Goal: Task Accomplishment & Management: Manage account settings

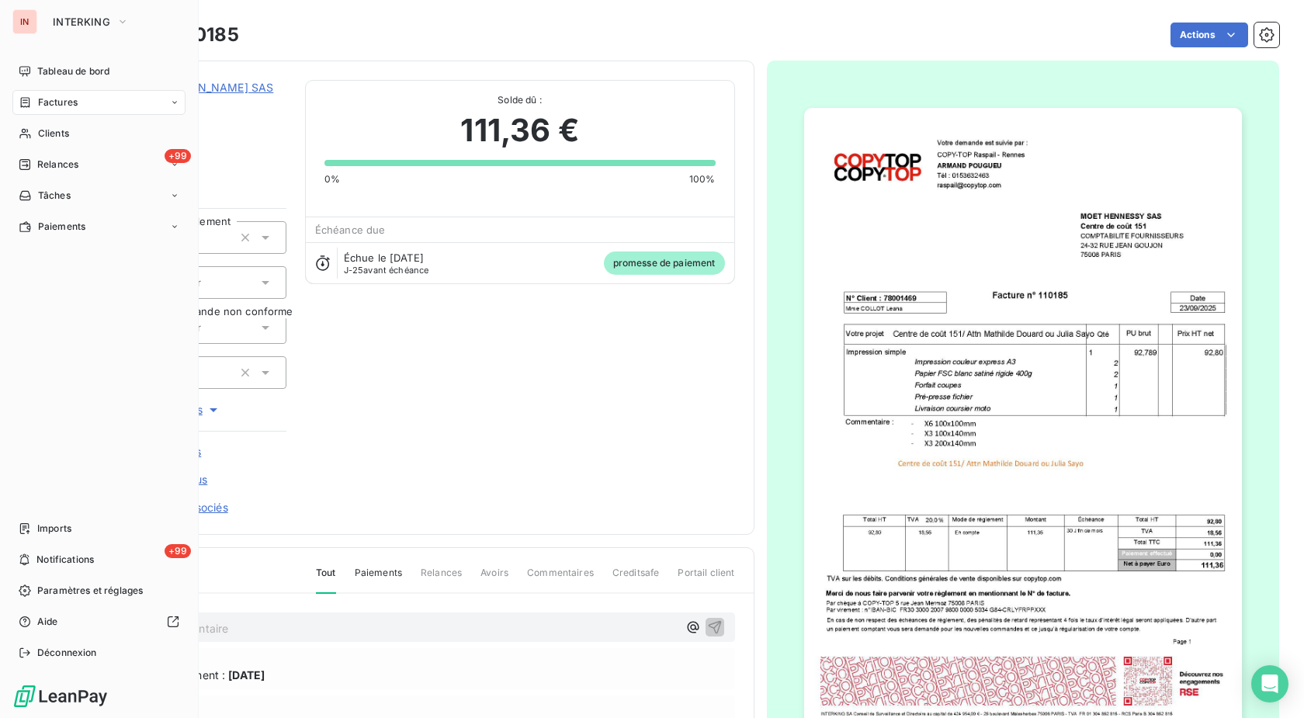
click at [33, 110] on div "Factures" at bounding box center [98, 102] width 173 height 25
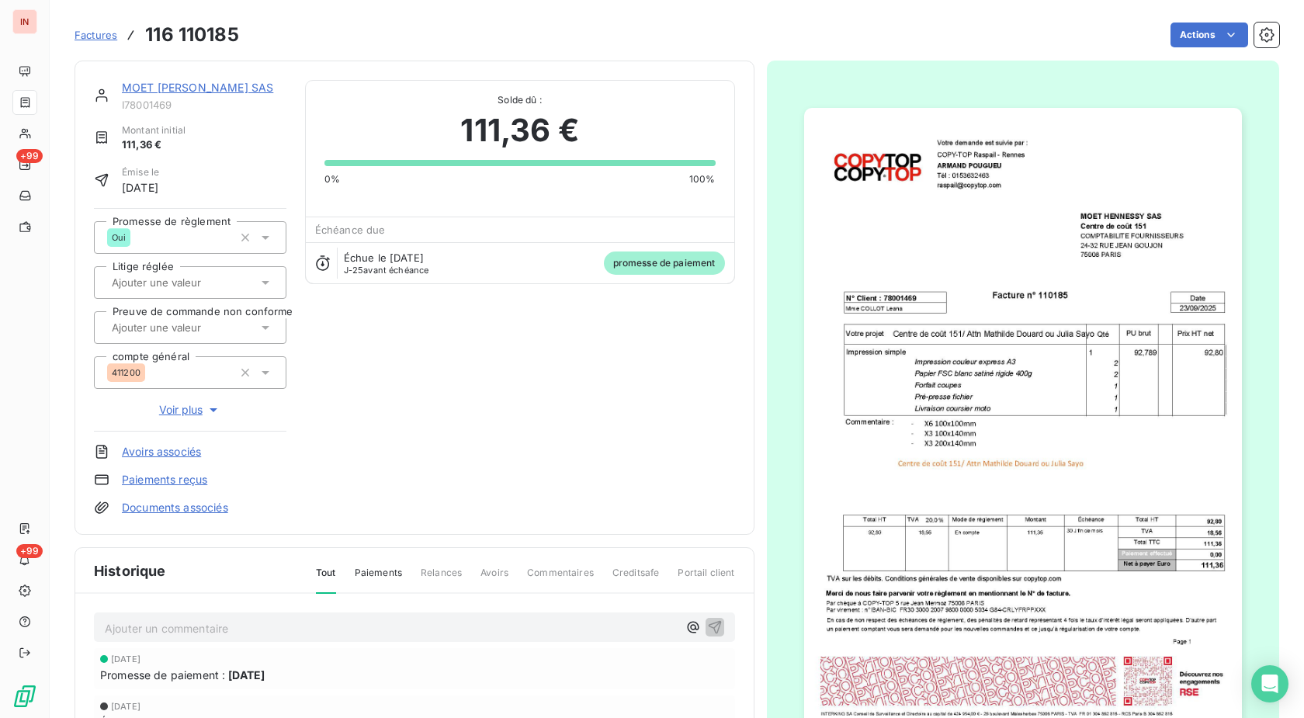
click at [97, 35] on span "Factures" at bounding box center [96, 35] width 43 height 12
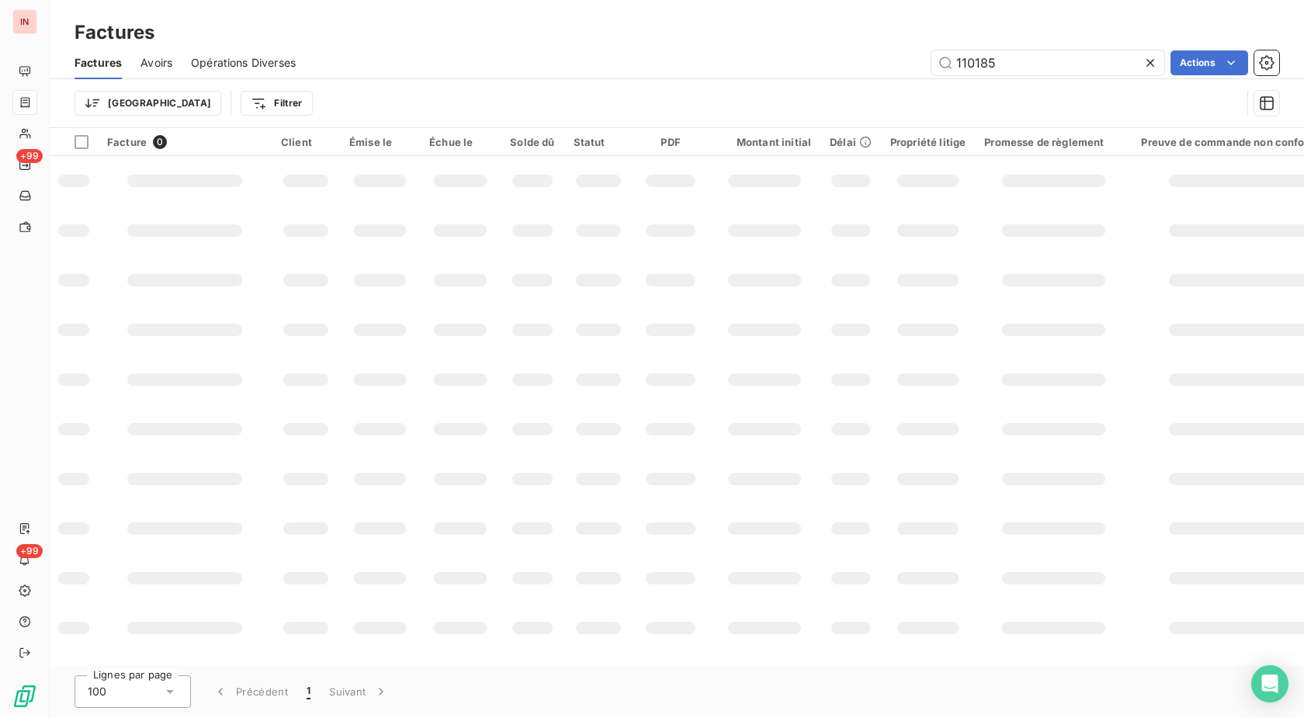
drag, startPoint x: 1009, startPoint y: 64, endPoint x: 871, endPoint y: 73, distance: 138.5
click at [932, 70] on input "110185" at bounding box center [1048, 62] width 233 height 25
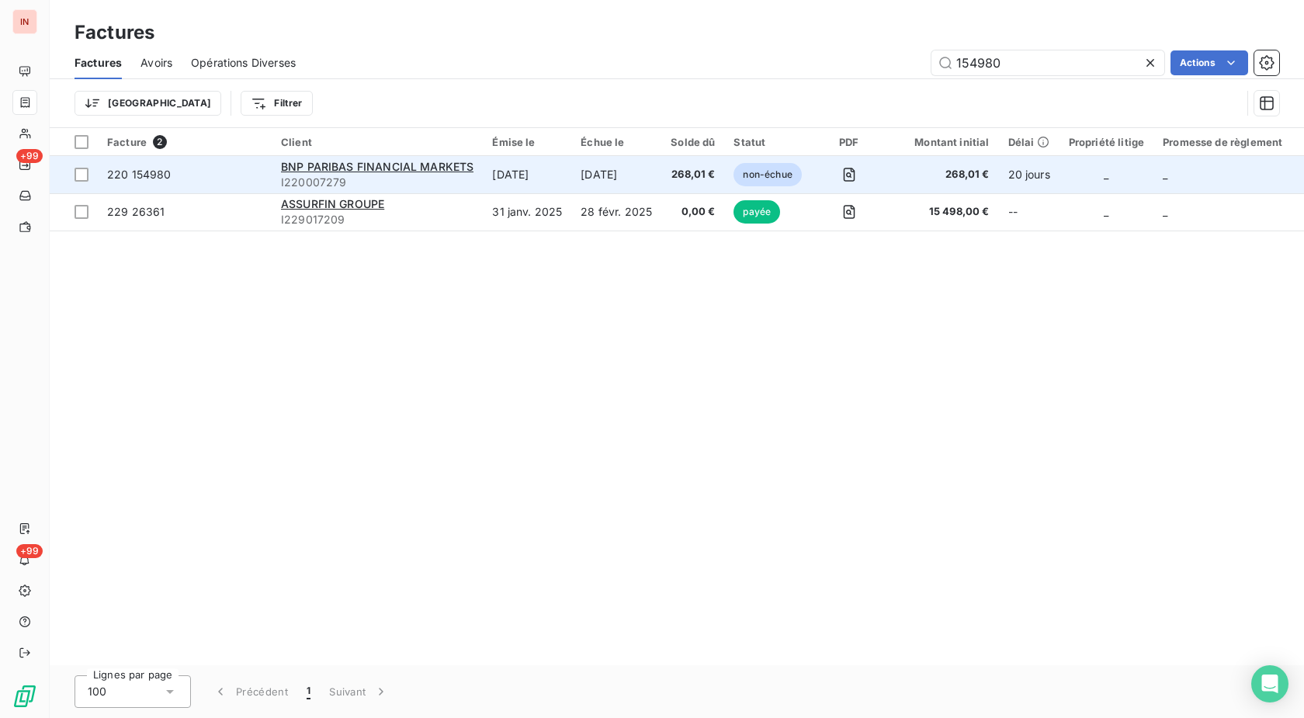
type input "154980"
click at [569, 186] on td "[DATE]" at bounding box center [527, 174] width 88 height 37
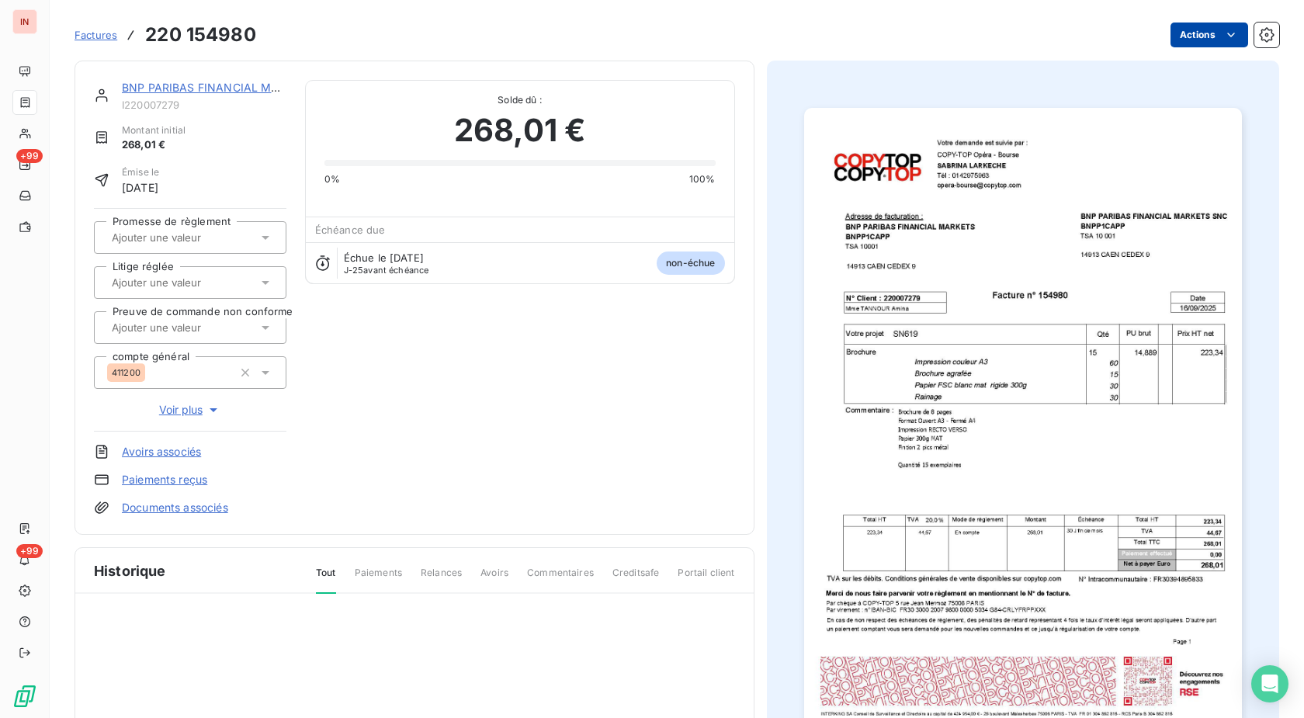
click at [1206, 36] on html "IN +99 +99 Factures 220 154980 Actions BNP PARIBAS FINANCIAL MARKETS I220007279…" at bounding box center [652, 359] width 1304 height 718
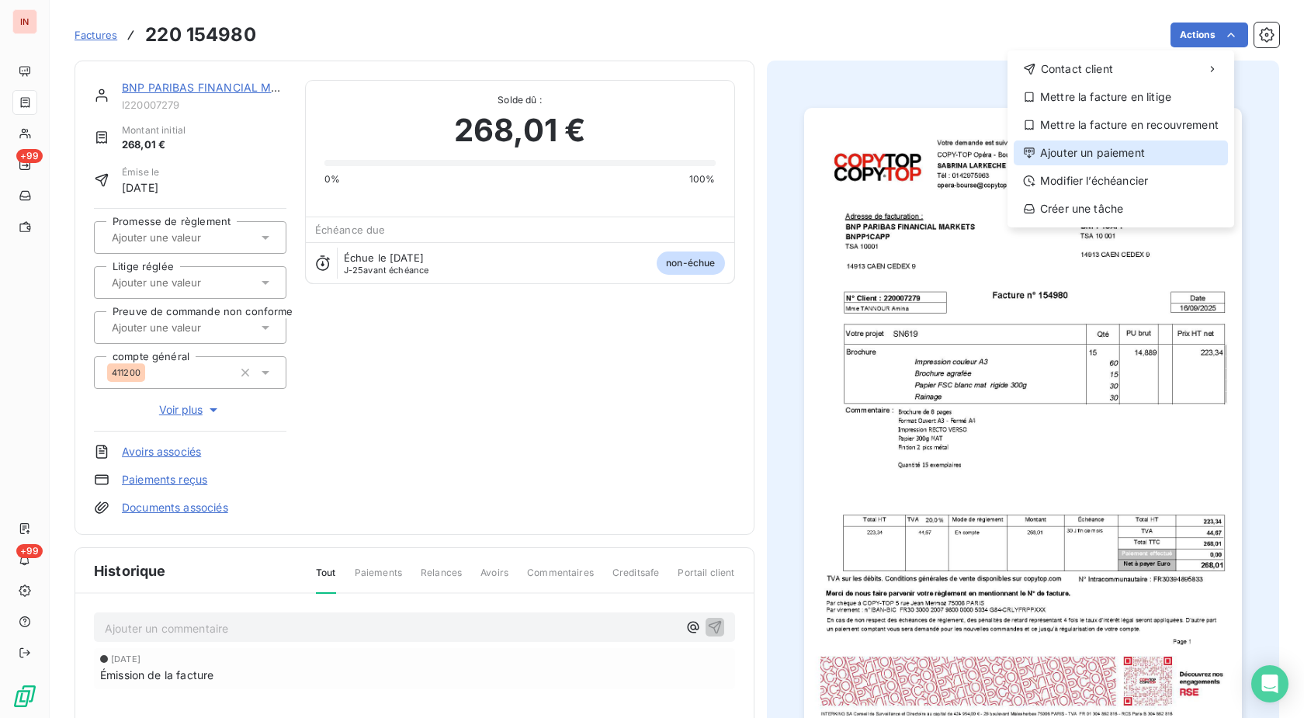
click at [1083, 161] on div "Ajouter un paiement" at bounding box center [1121, 153] width 214 height 25
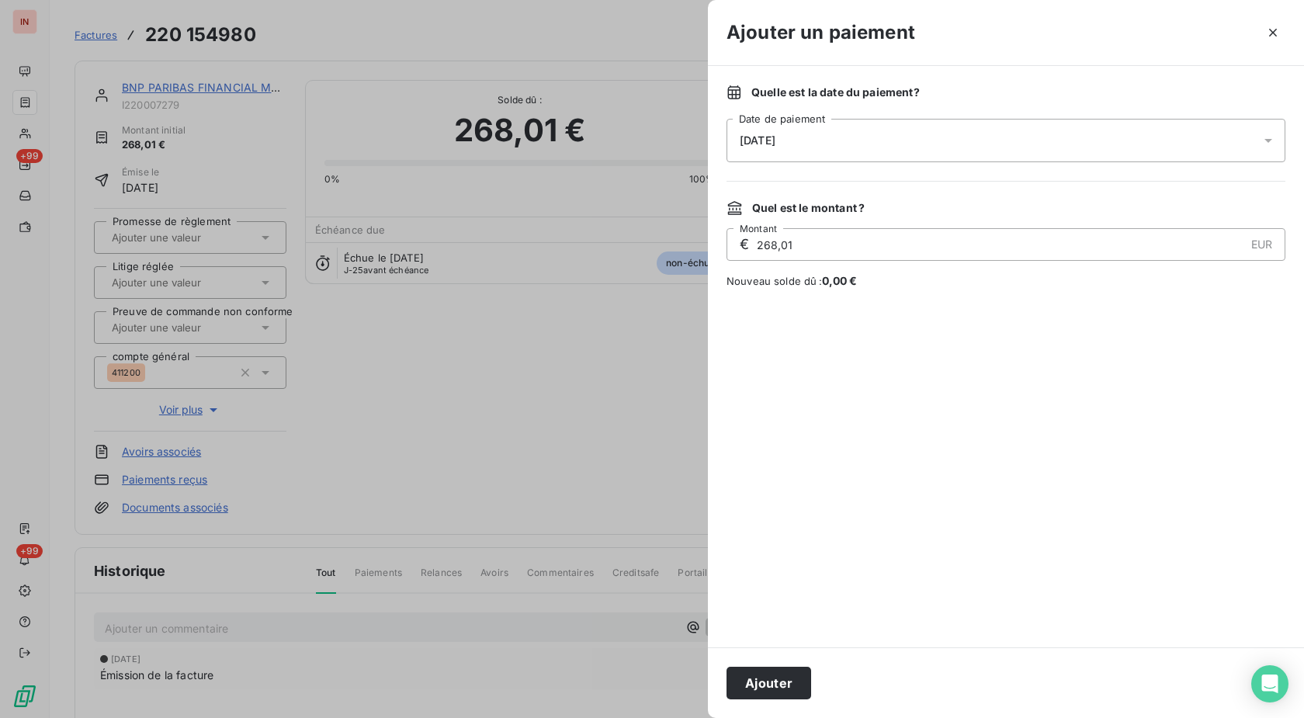
click at [970, 143] on div "[DATE]" at bounding box center [1006, 140] width 559 height 43
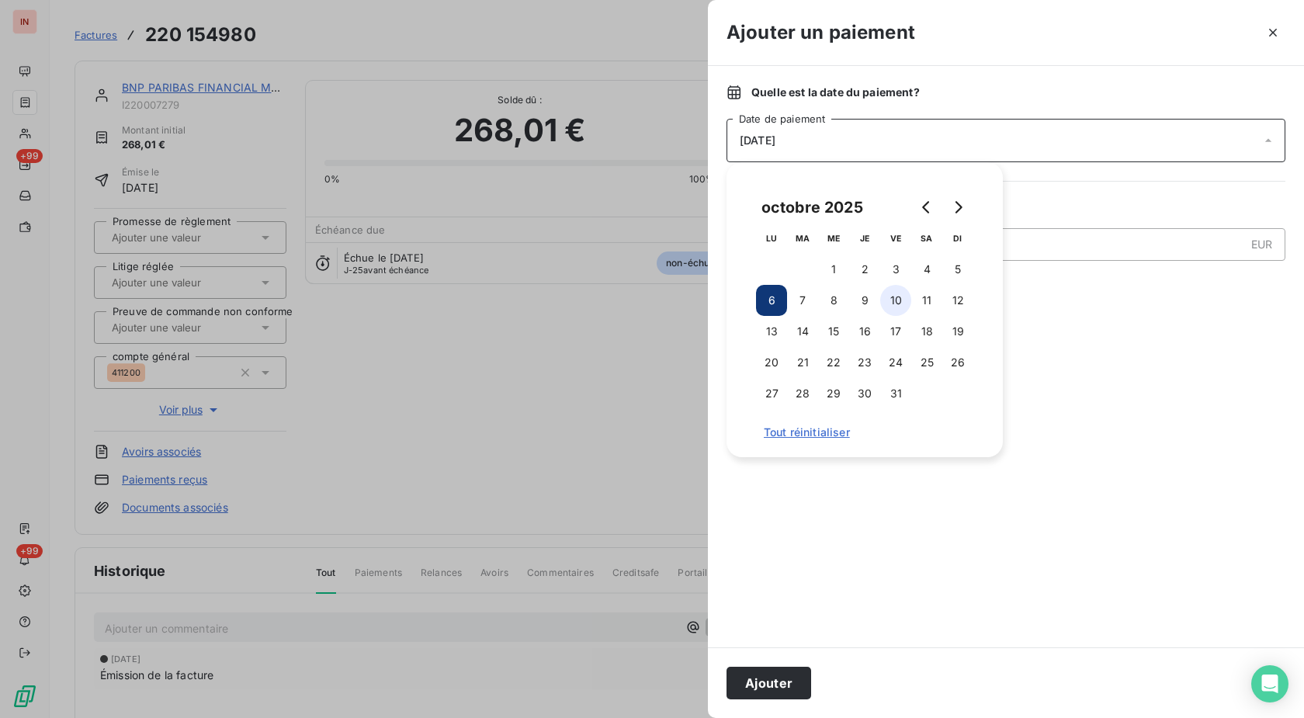
click at [897, 306] on button "10" at bounding box center [895, 300] width 31 height 31
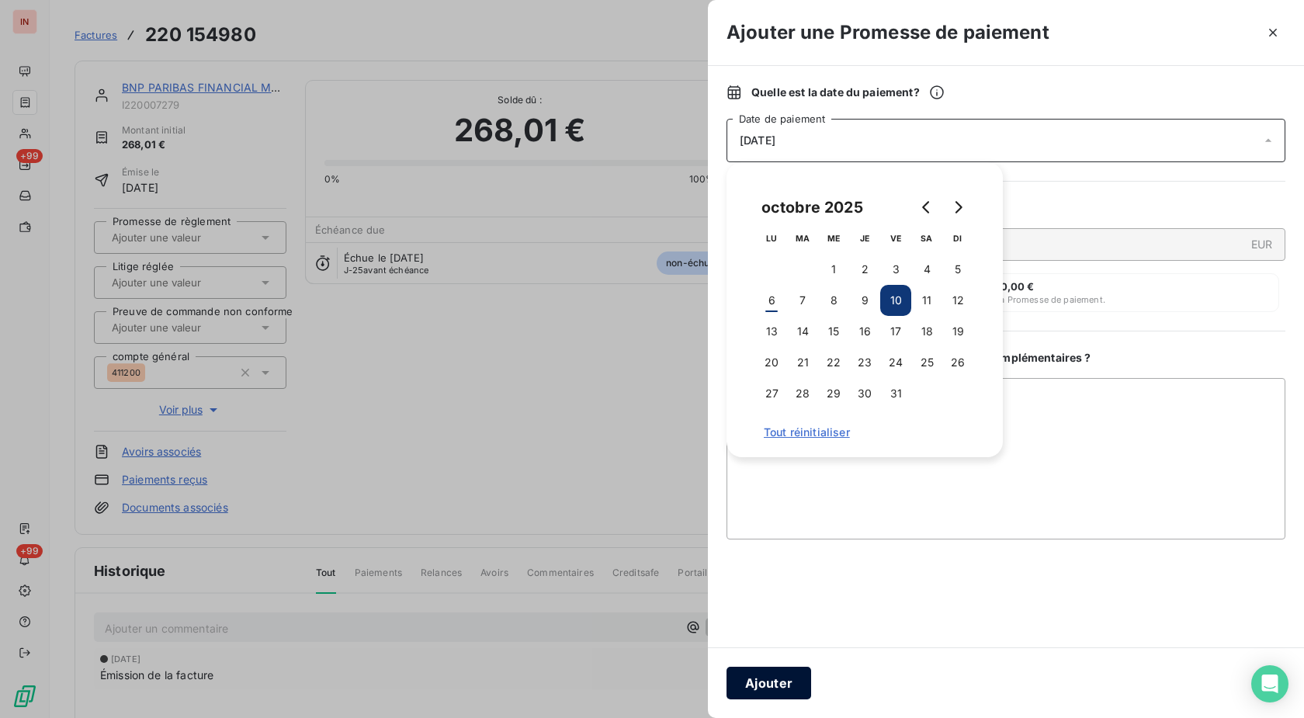
click at [782, 691] on button "Ajouter" at bounding box center [769, 683] width 85 height 33
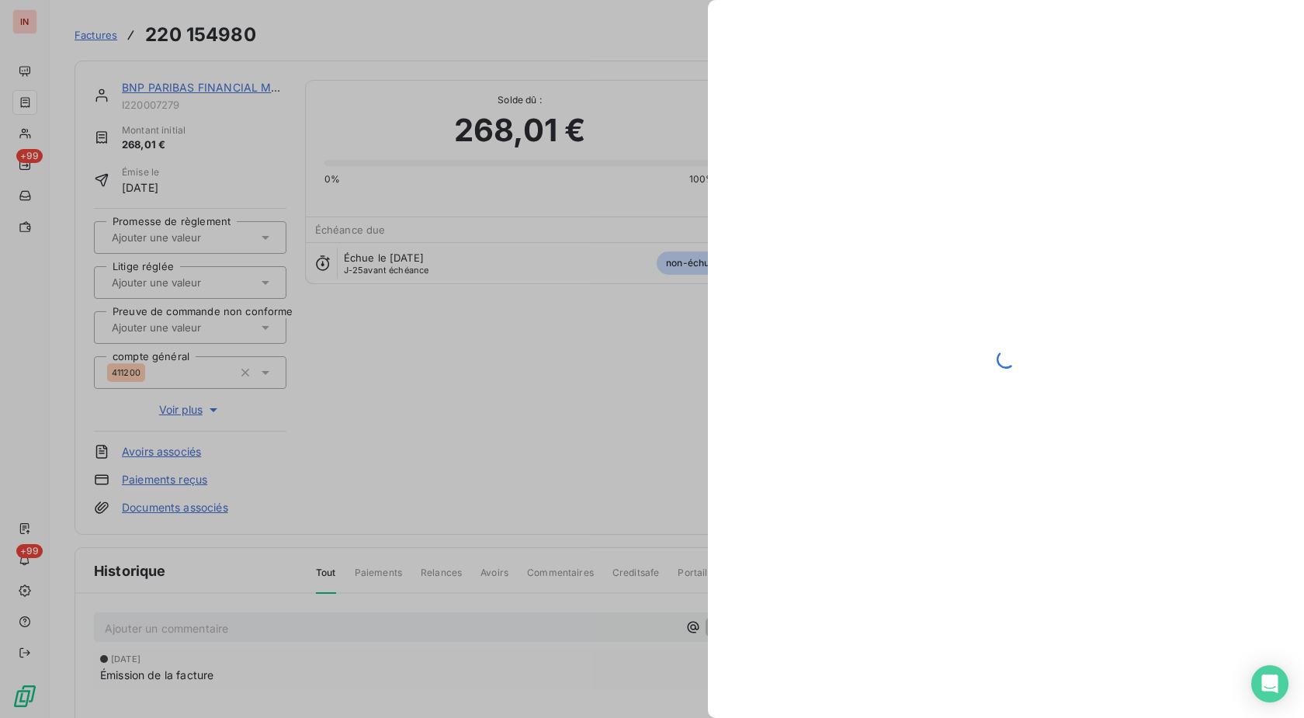
click at [200, 231] on div at bounding box center [652, 359] width 1304 height 718
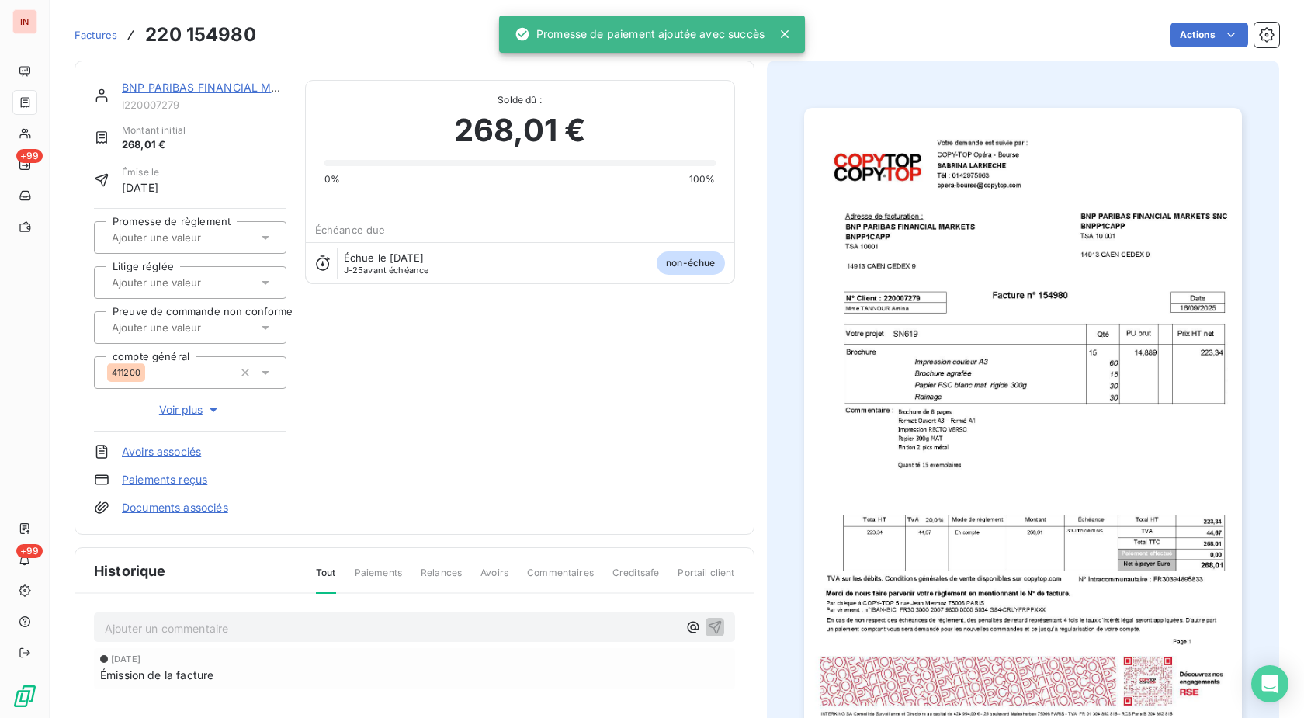
click at [196, 234] on input "text" at bounding box center [188, 238] width 156 height 14
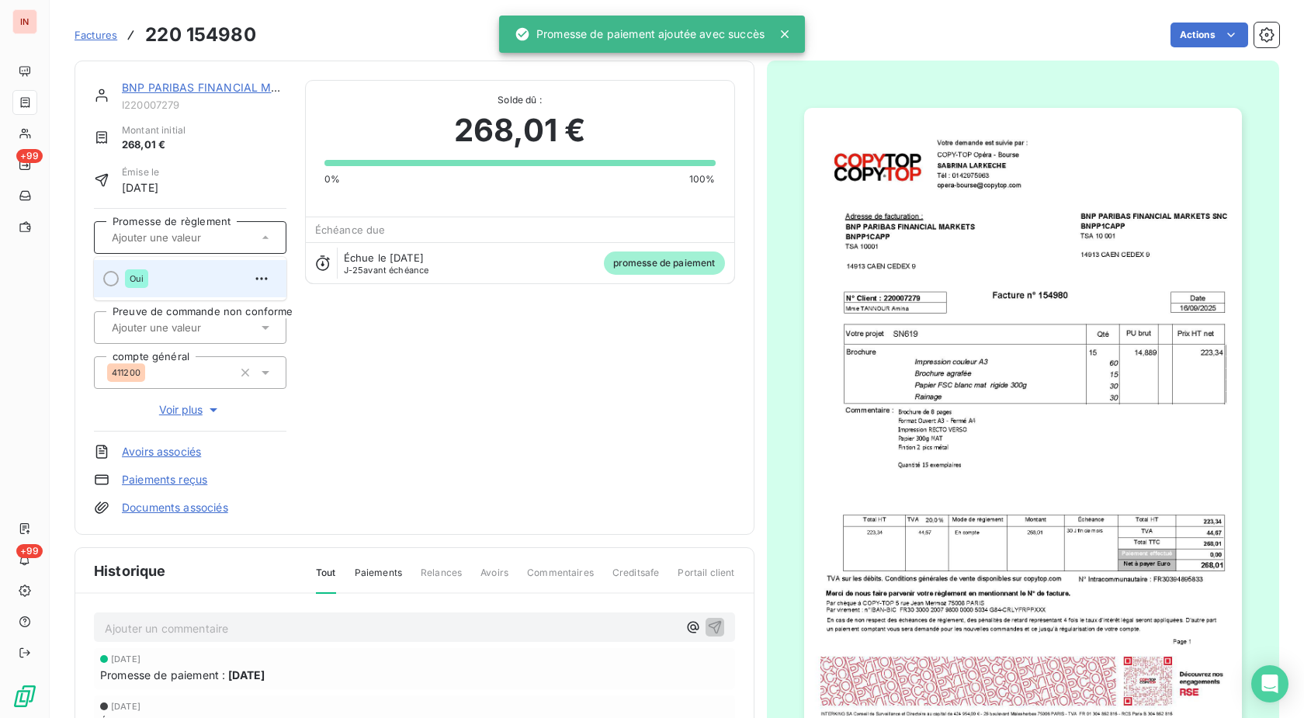
click at [179, 286] on div "Oui" at bounding box center [199, 278] width 149 height 25
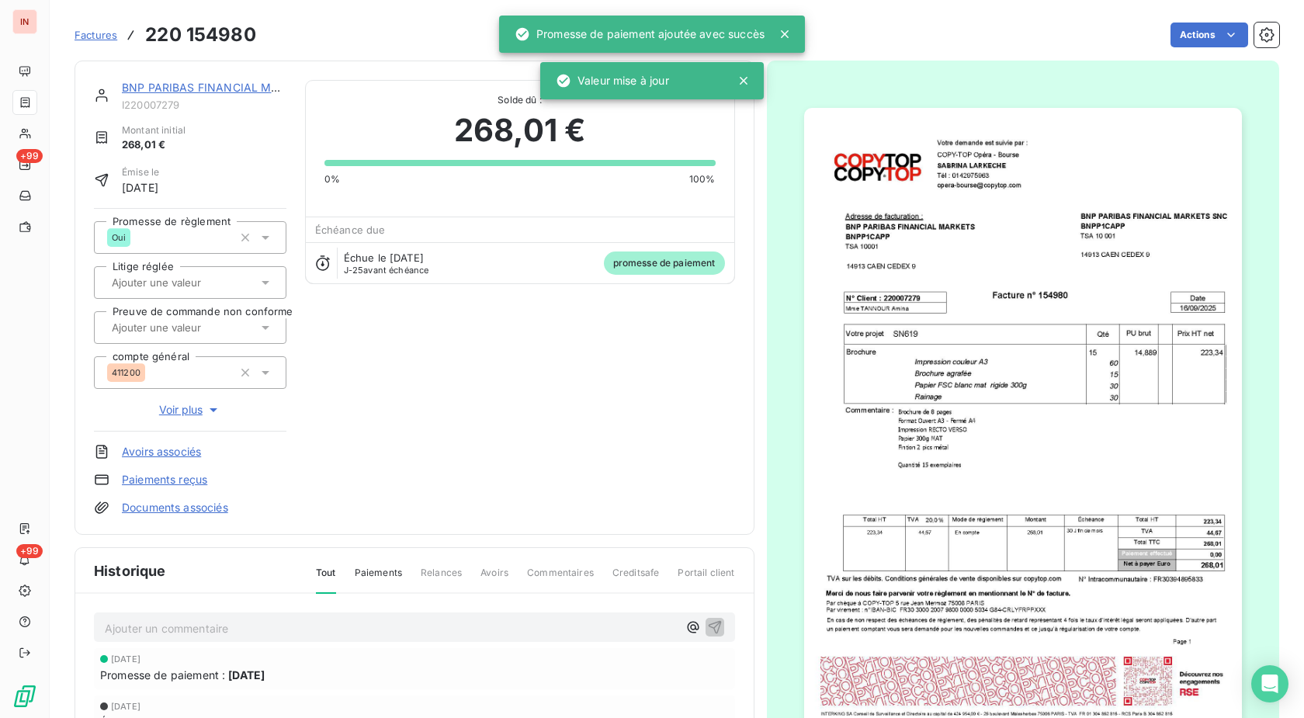
click at [97, 40] on span "Factures" at bounding box center [96, 35] width 43 height 12
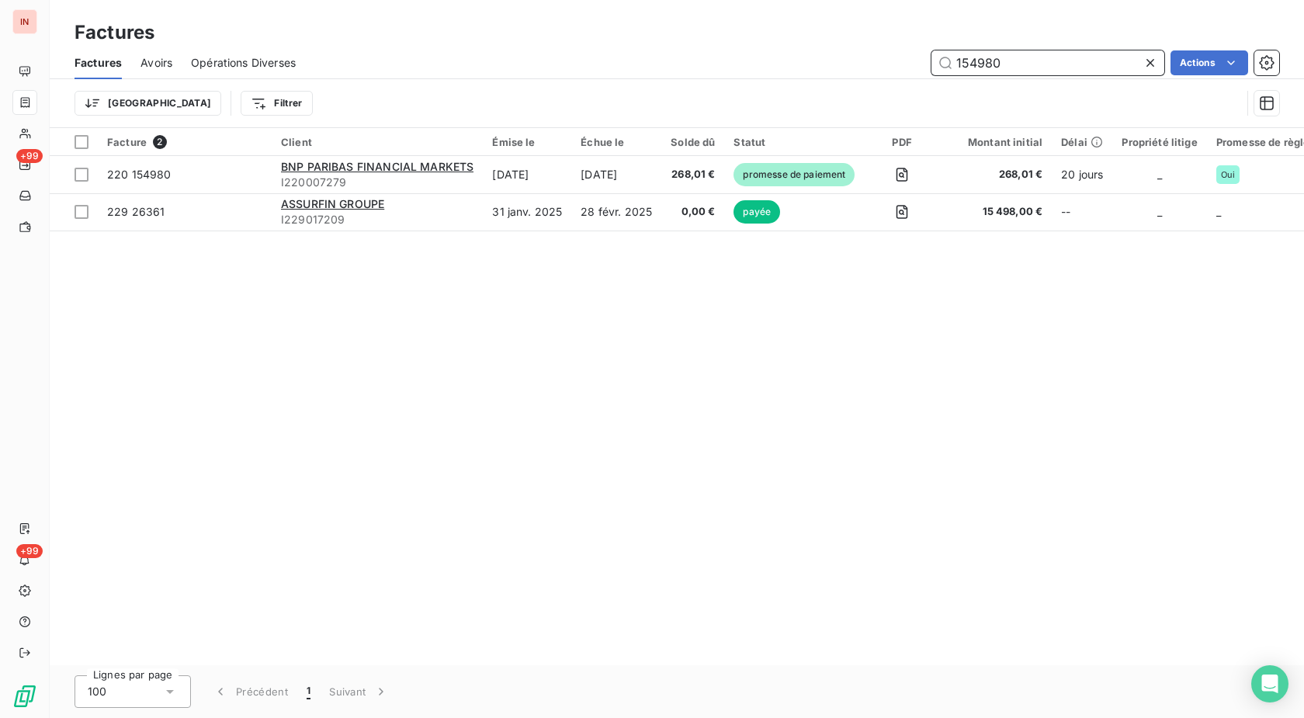
click at [1012, 59] on input "154980" at bounding box center [1048, 62] width 233 height 25
drag, startPoint x: 1055, startPoint y: 66, endPoint x: 774, endPoint y: 70, distance: 281.0
click at [932, 68] on input "154980" at bounding box center [1048, 62] width 233 height 25
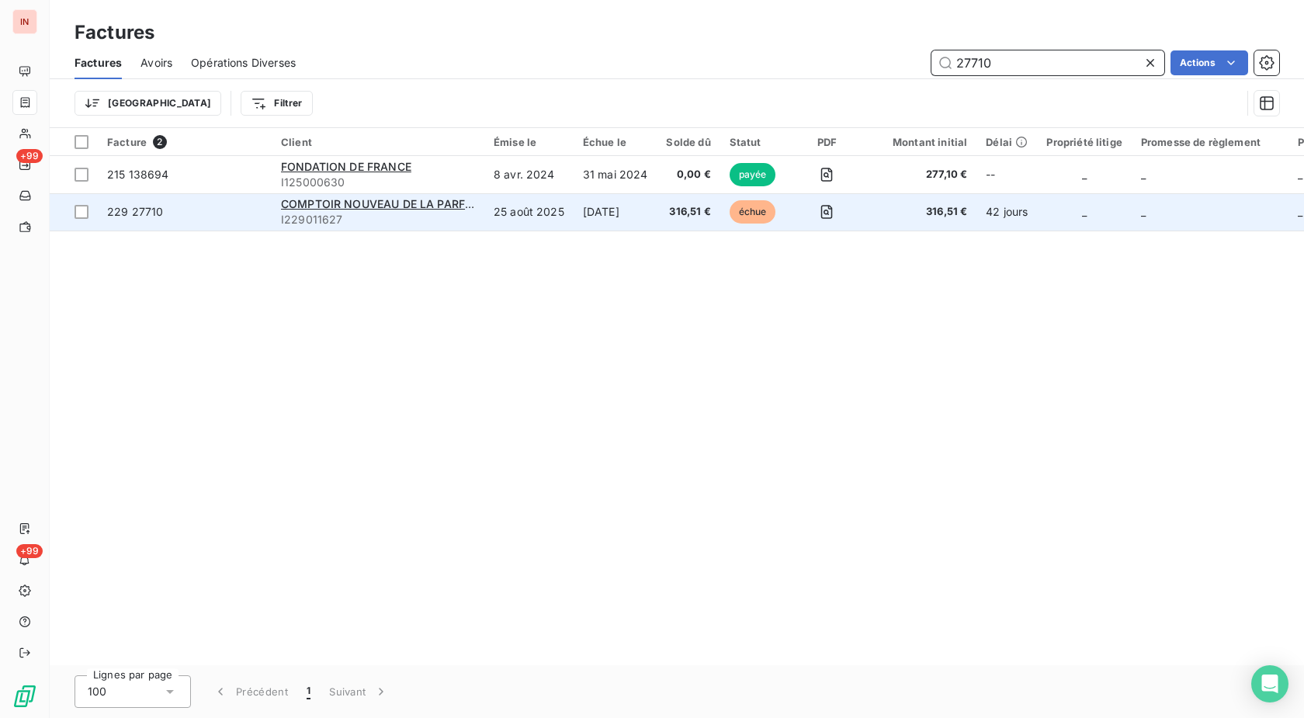
type input "27710"
click at [640, 217] on td "[DATE]" at bounding box center [616, 211] width 84 height 37
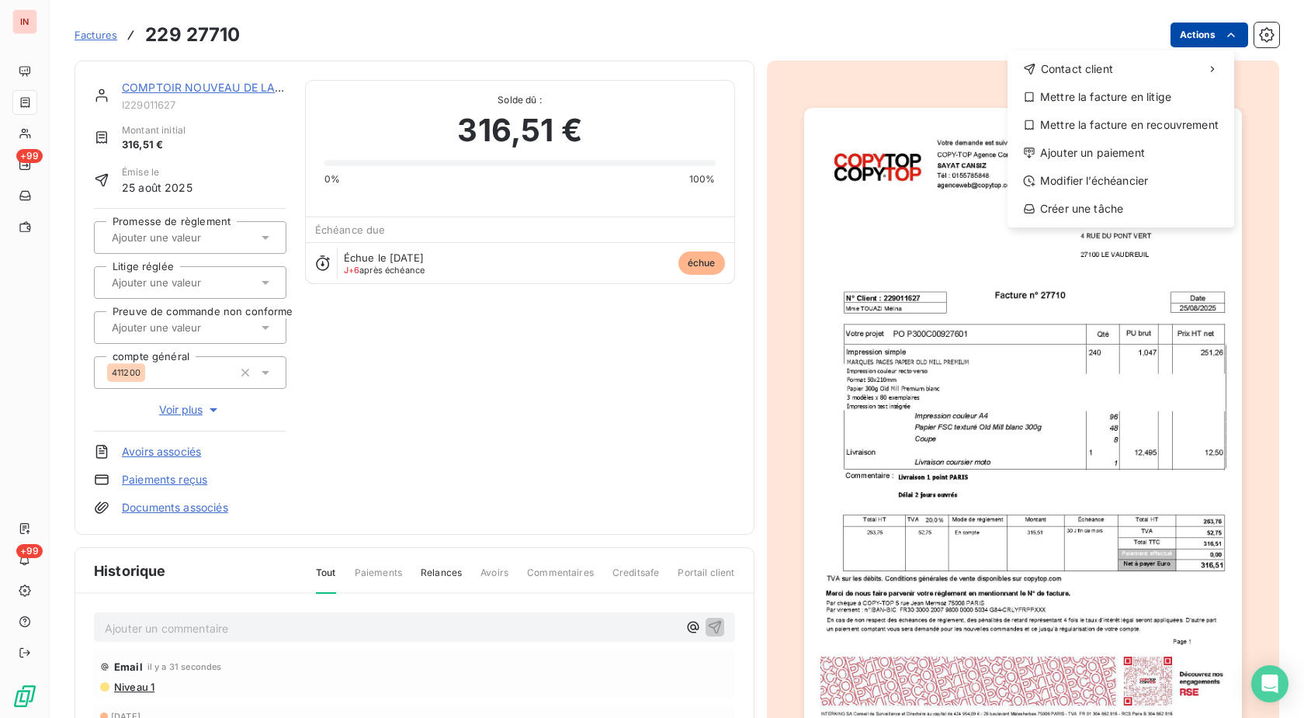
click at [1176, 28] on html "IN +99 +99 Factures [PHONE_NUMBER] Actions Contact client Mettre la facture en …" at bounding box center [652, 359] width 1304 height 718
click at [1092, 160] on div "Ajouter un paiement" at bounding box center [1121, 153] width 214 height 25
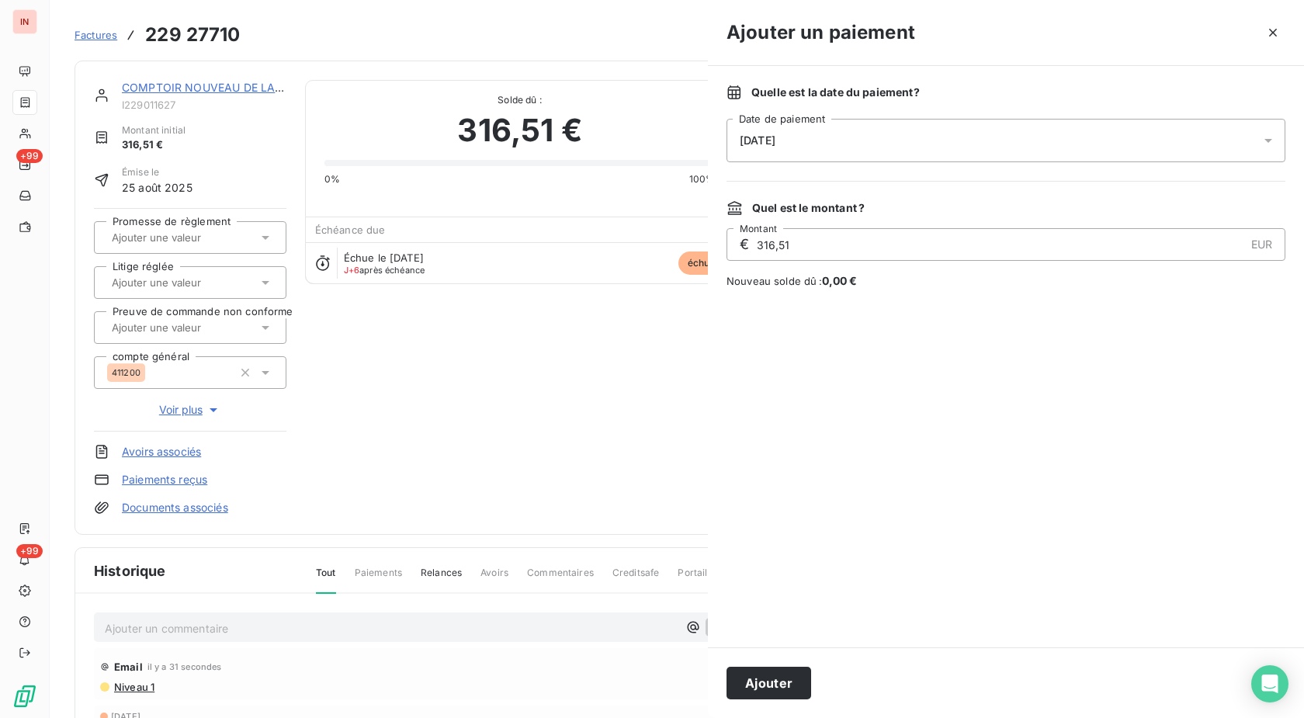
click at [977, 146] on div "[DATE]" at bounding box center [1006, 140] width 559 height 43
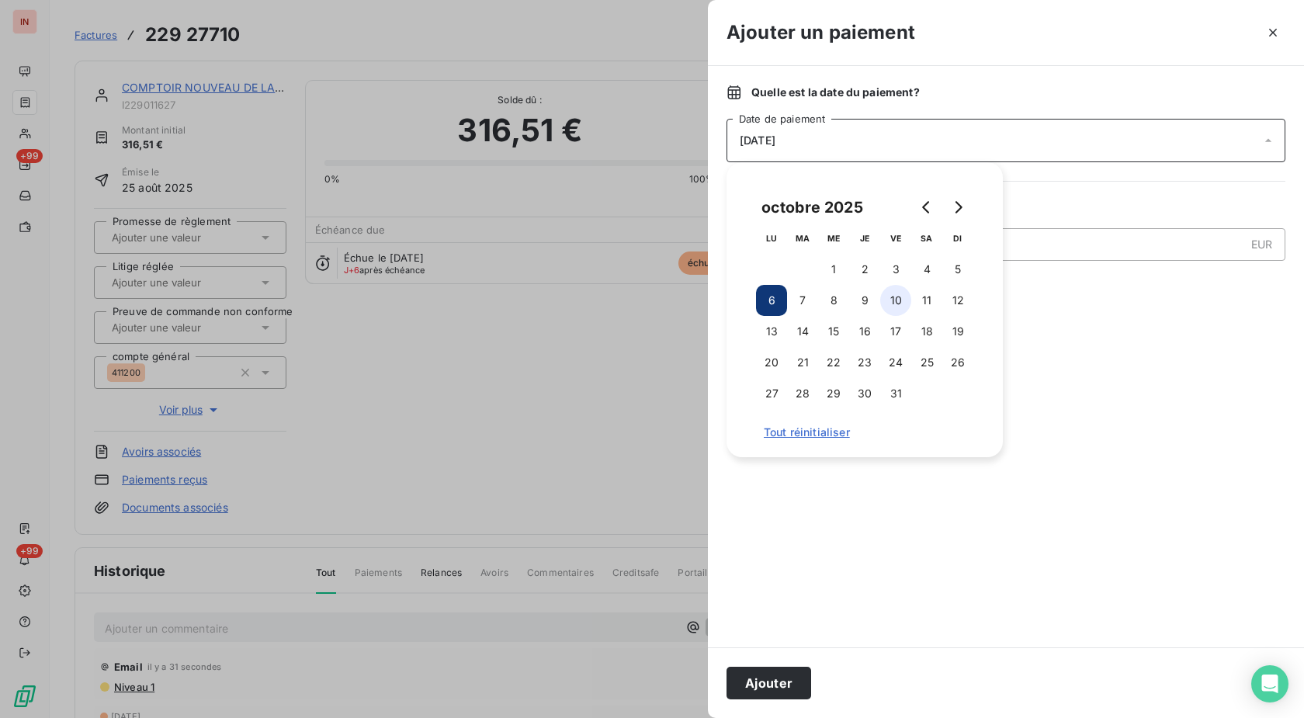
click at [881, 301] on button "10" at bounding box center [895, 300] width 31 height 31
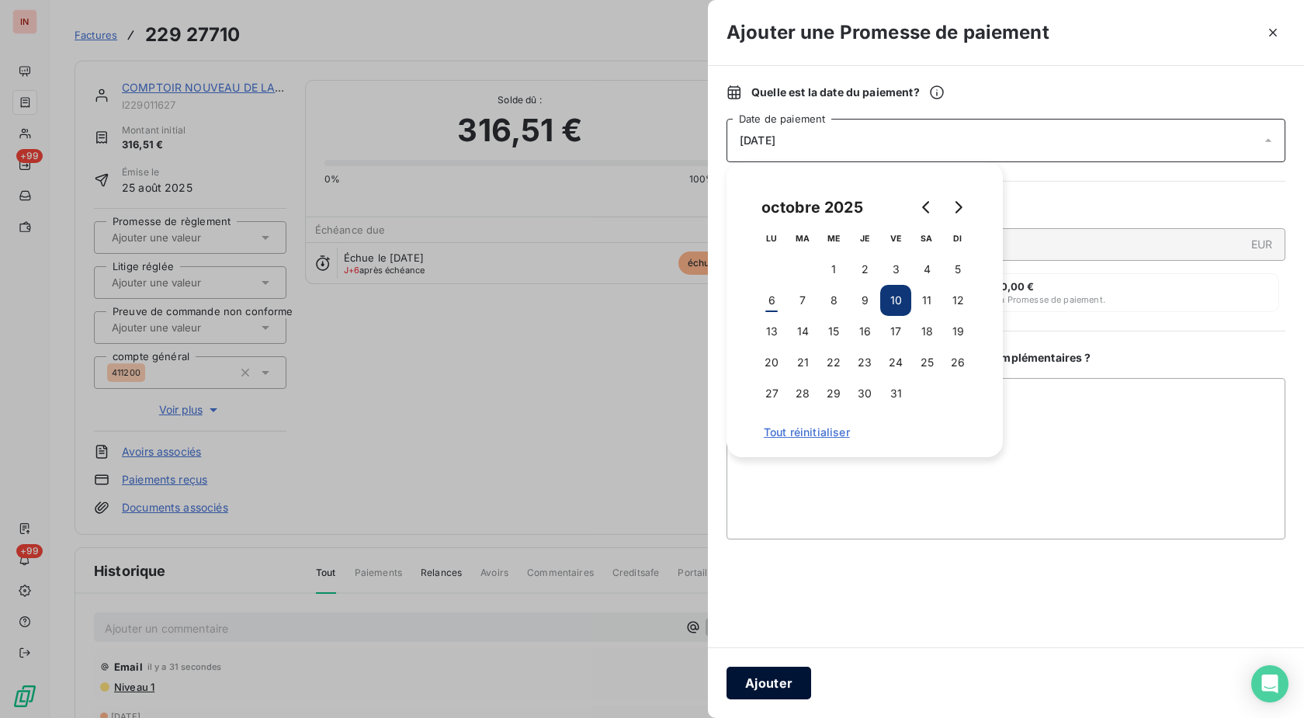
click at [772, 688] on button "Ajouter" at bounding box center [769, 683] width 85 height 33
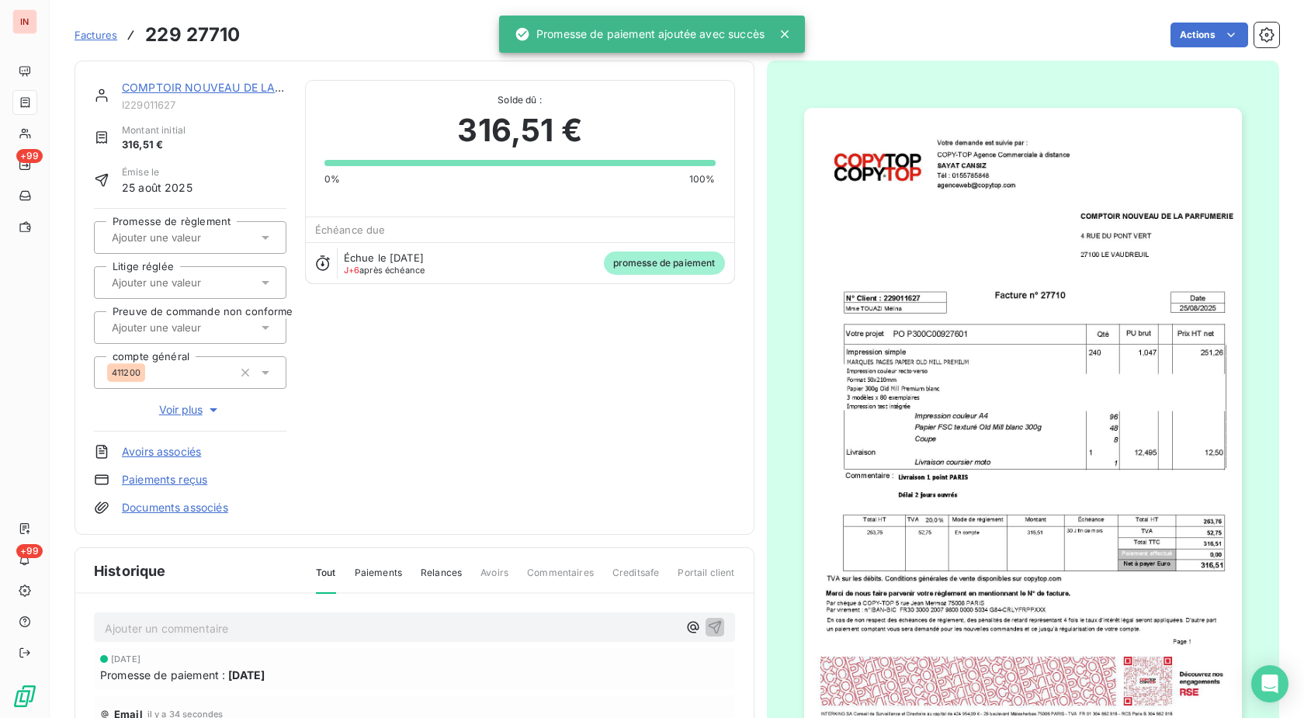
click at [169, 229] on div at bounding box center [182, 237] width 151 height 20
click at [175, 272] on div "Oui" at bounding box center [199, 278] width 149 height 25
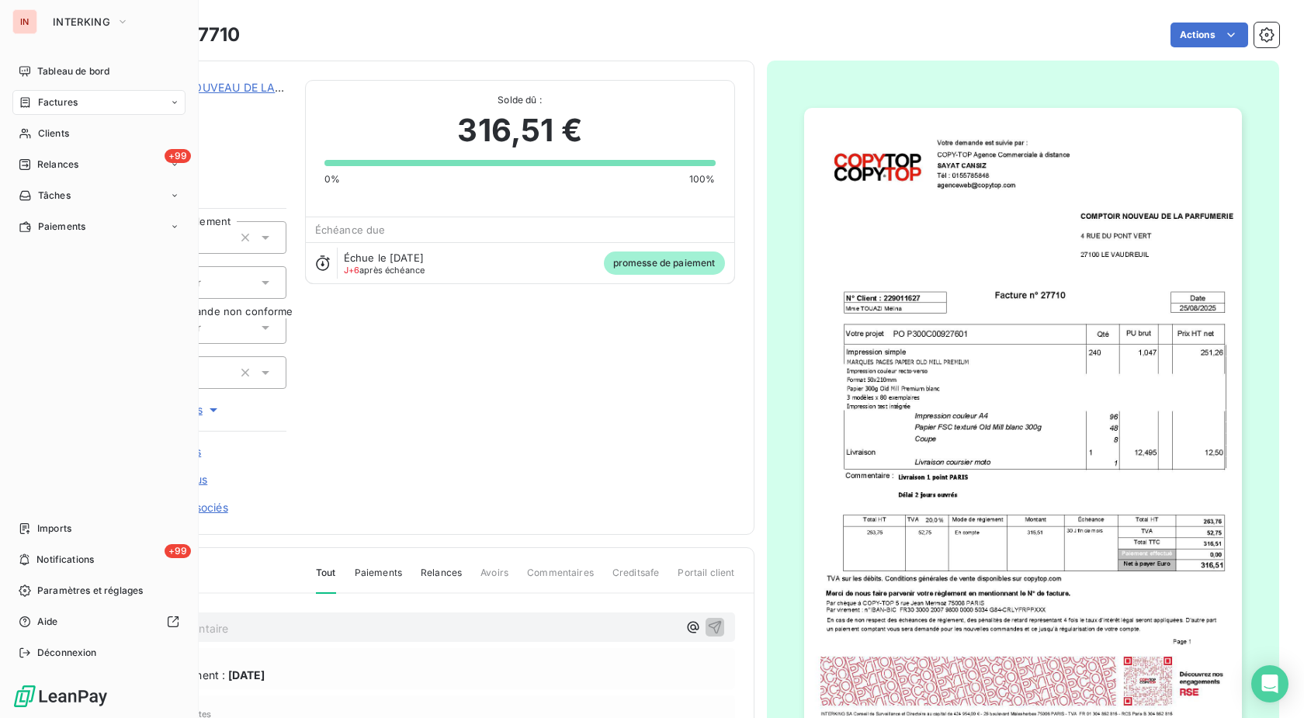
click at [33, 104] on div "Factures" at bounding box center [48, 102] width 59 height 14
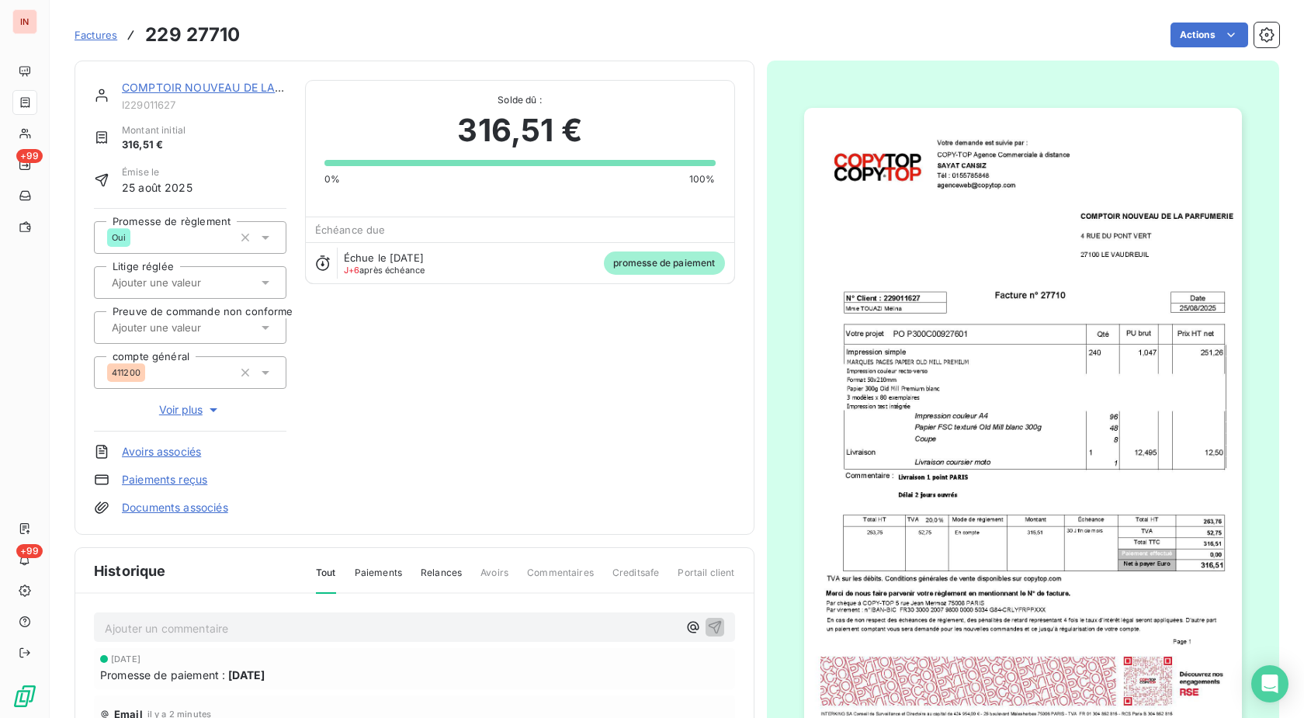
click at [93, 33] on span "Factures" at bounding box center [96, 35] width 43 height 12
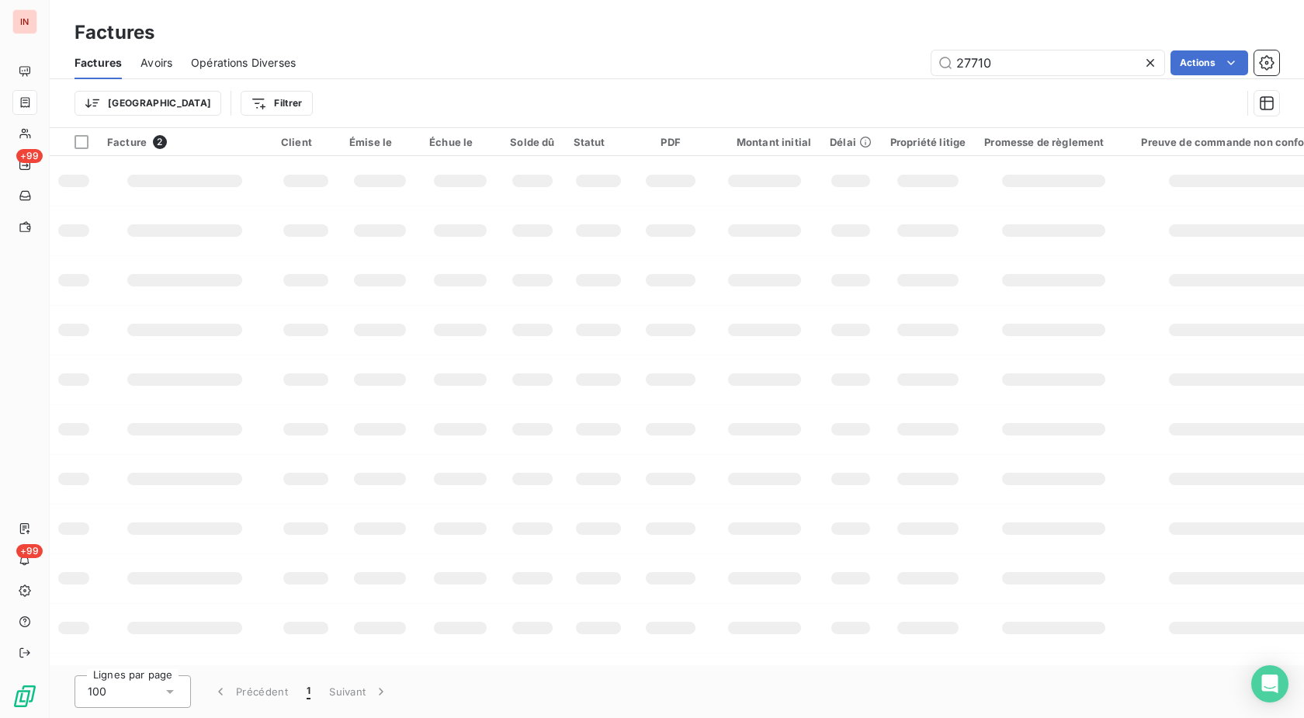
drag, startPoint x: 1077, startPoint y: 63, endPoint x: 668, endPoint y: 106, distance: 410.6
click at [932, 75] on input "27710" at bounding box center [1048, 62] width 233 height 25
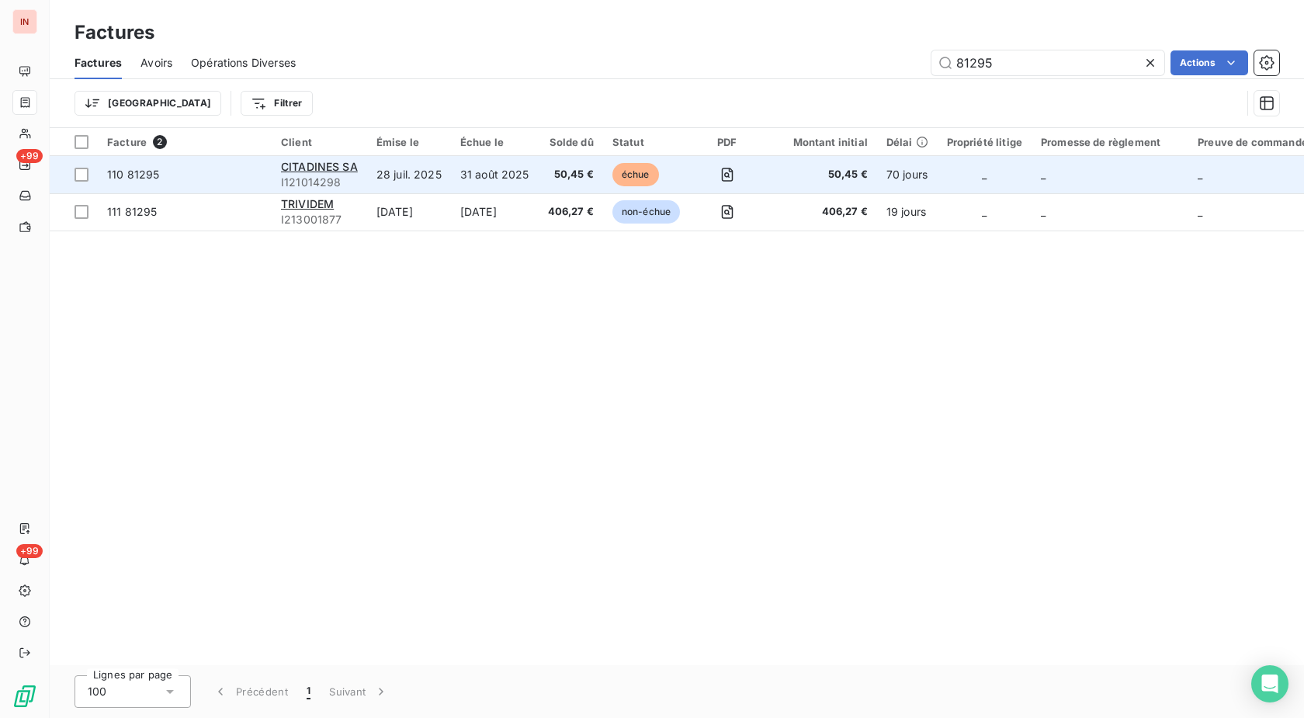
type input "81295"
click at [575, 174] on span "50,45 €" at bounding box center [571, 175] width 46 height 16
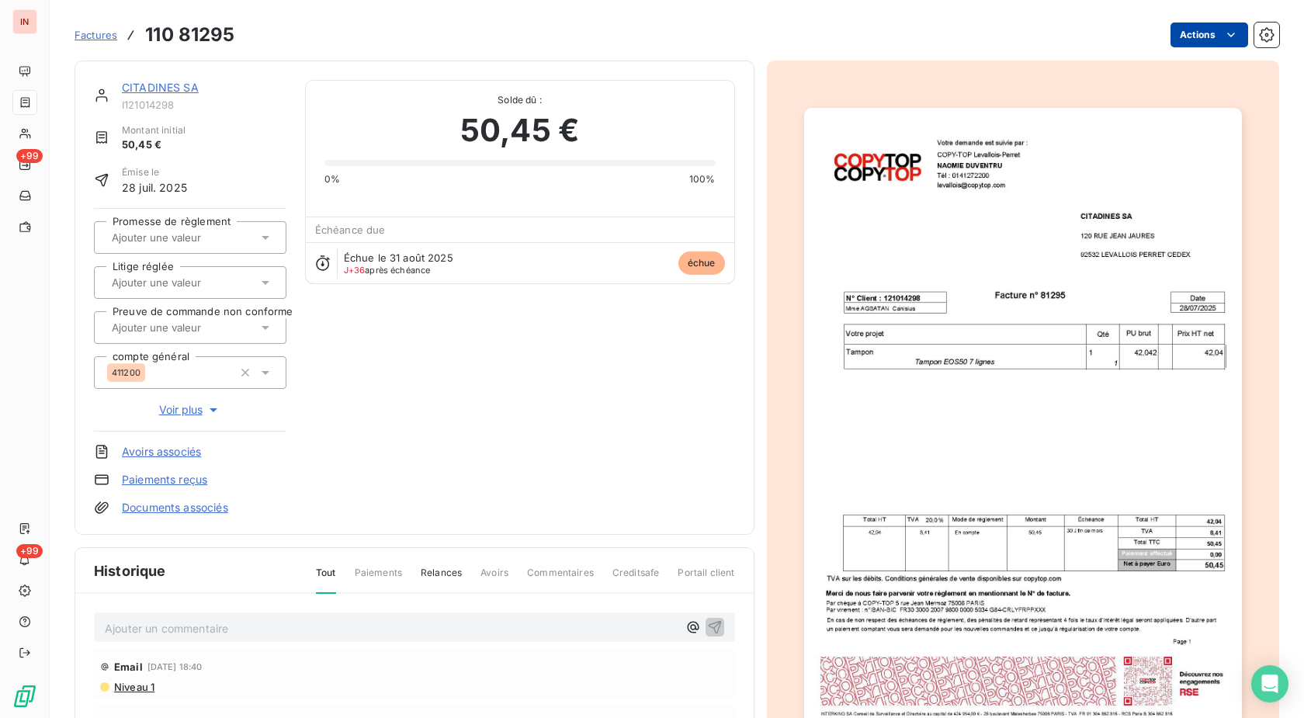
click at [1174, 34] on html "IN +99 +99 Factures 110 81295 Actions CITADINES SA I121014298 Montant initial 5…" at bounding box center [652, 359] width 1304 height 718
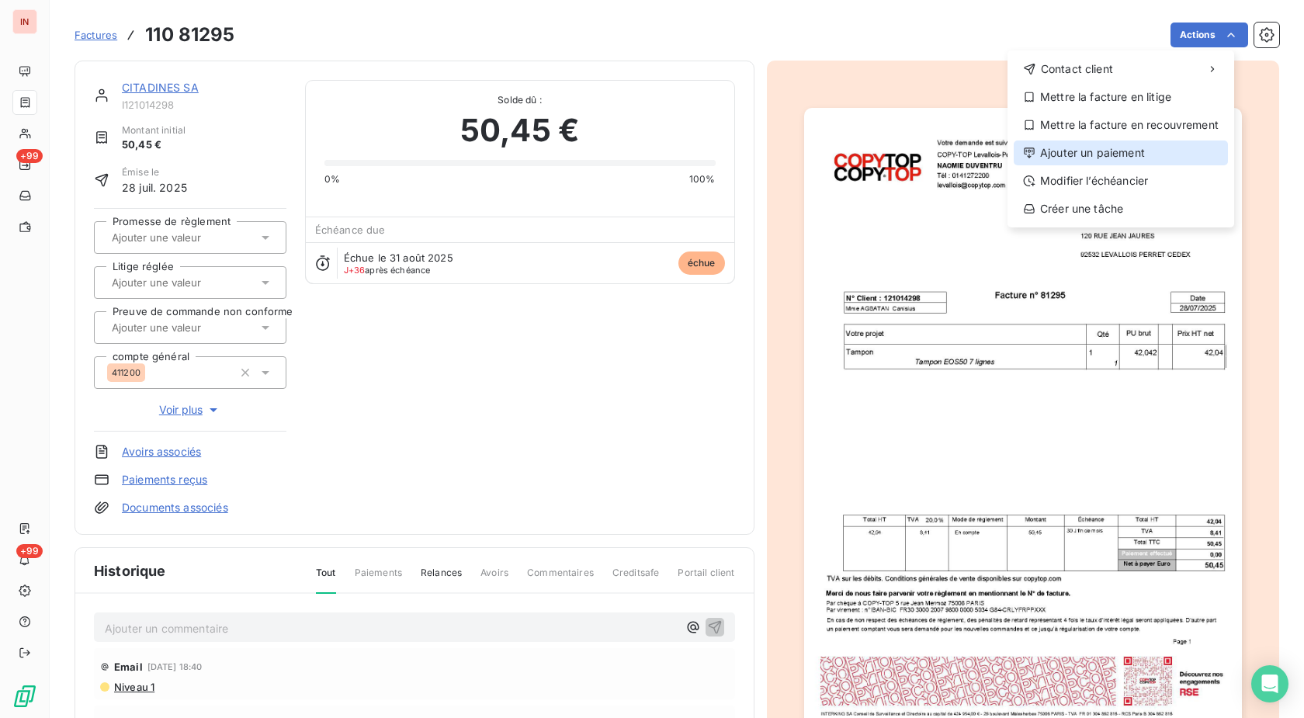
click at [1133, 157] on div "Ajouter un paiement" at bounding box center [1121, 153] width 214 height 25
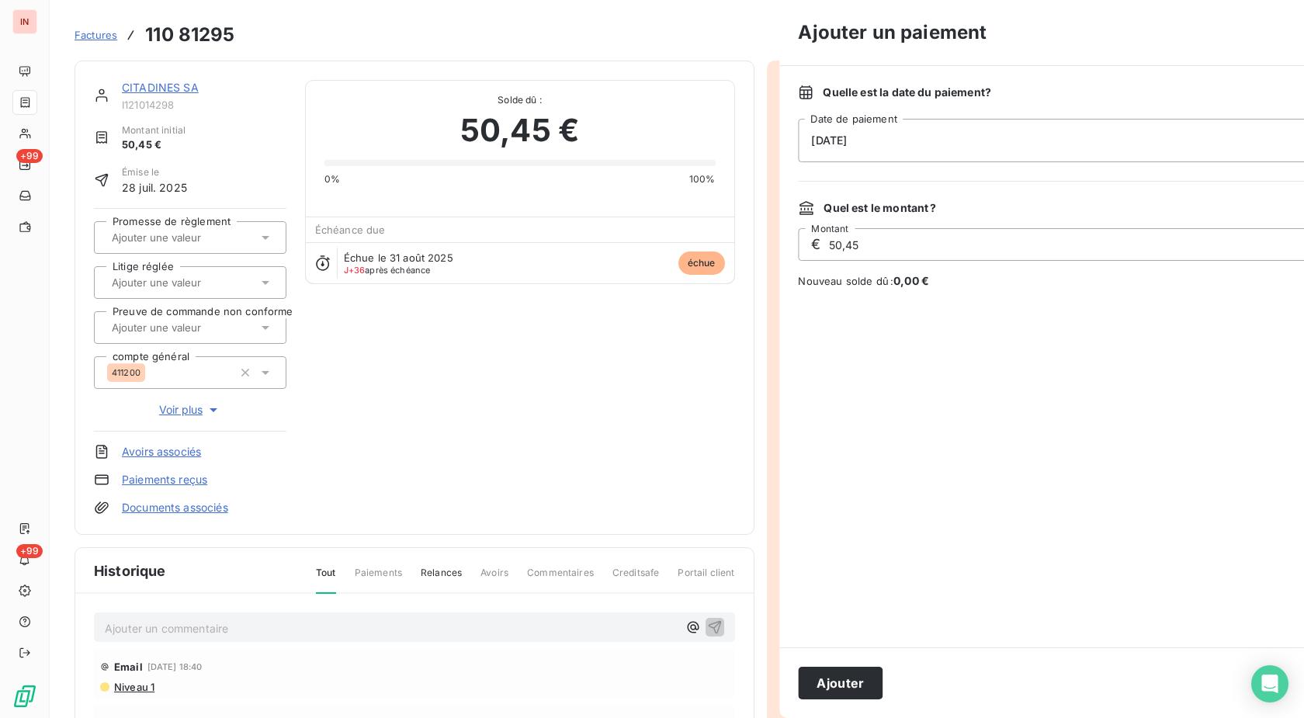
click at [1009, 145] on div "[DATE]" at bounding box center [1077, 140] width 559 height 43
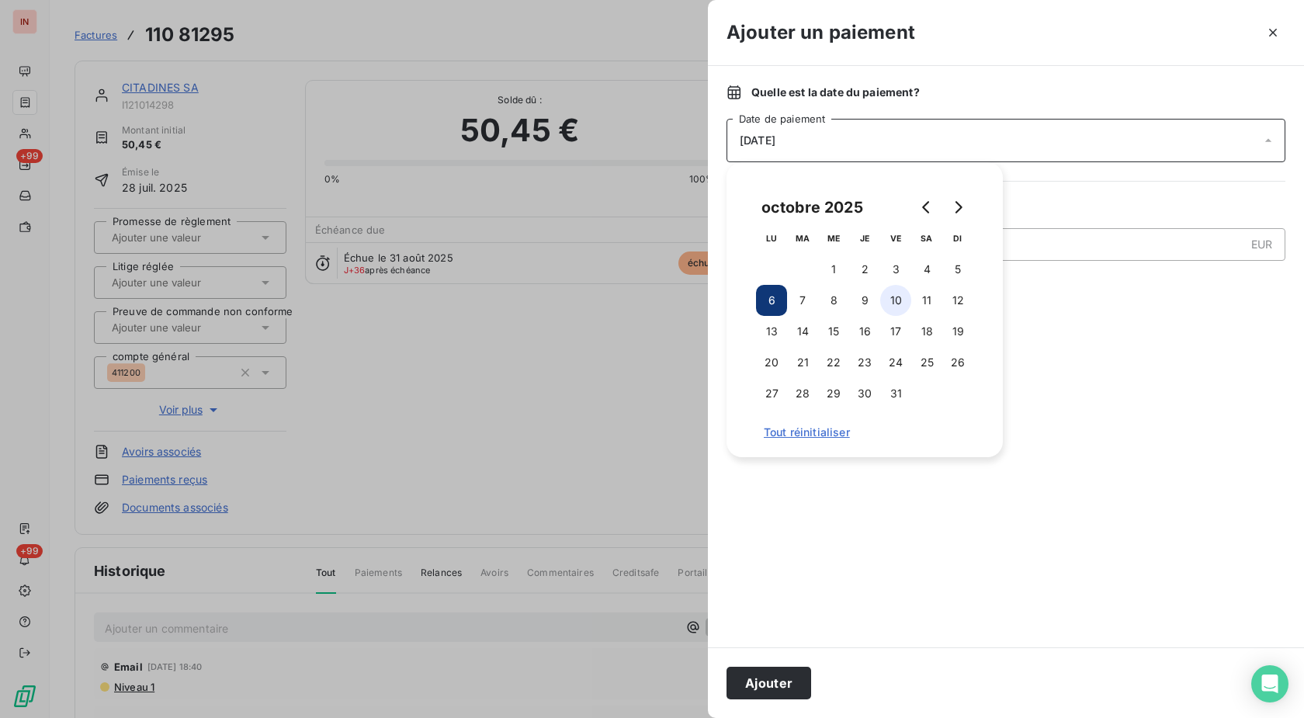
click at [890, 299] on button "10" at bounding box center [895, 300] width 31 height 31
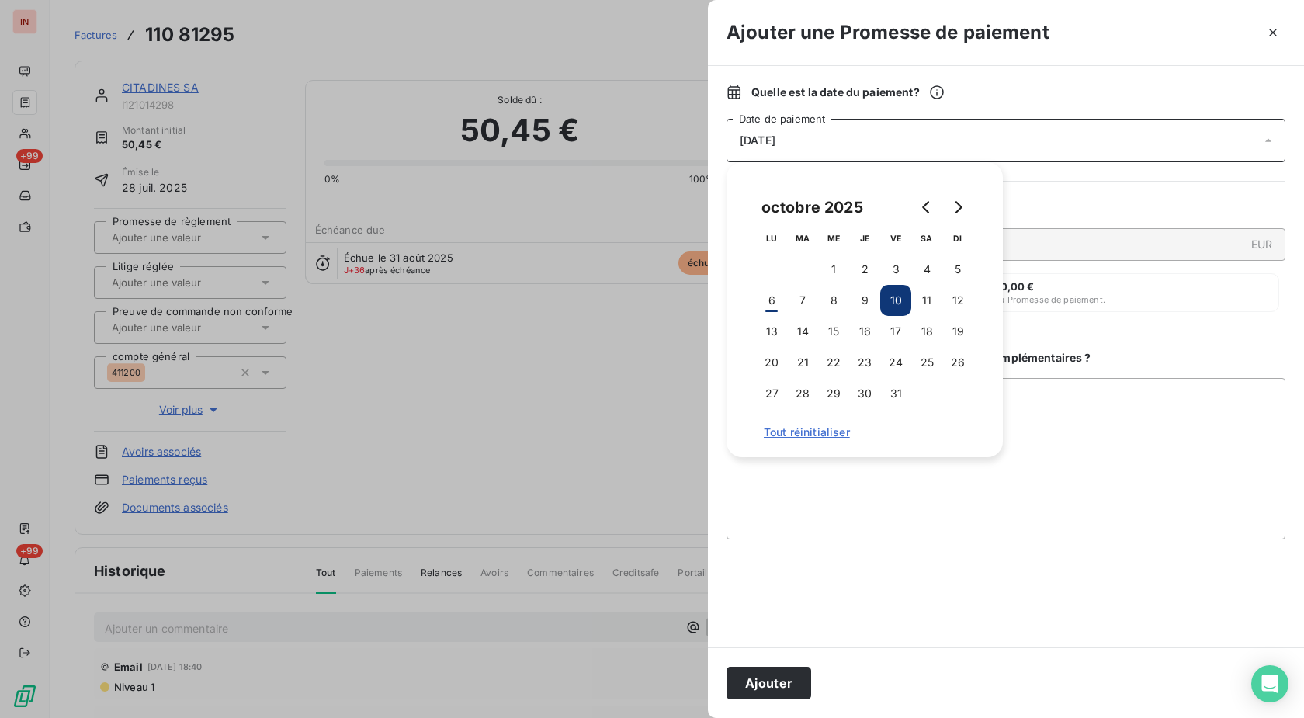
click at [776, 700] on div "Ajouter" at bounding box center [1006, 682] width 596 height 71
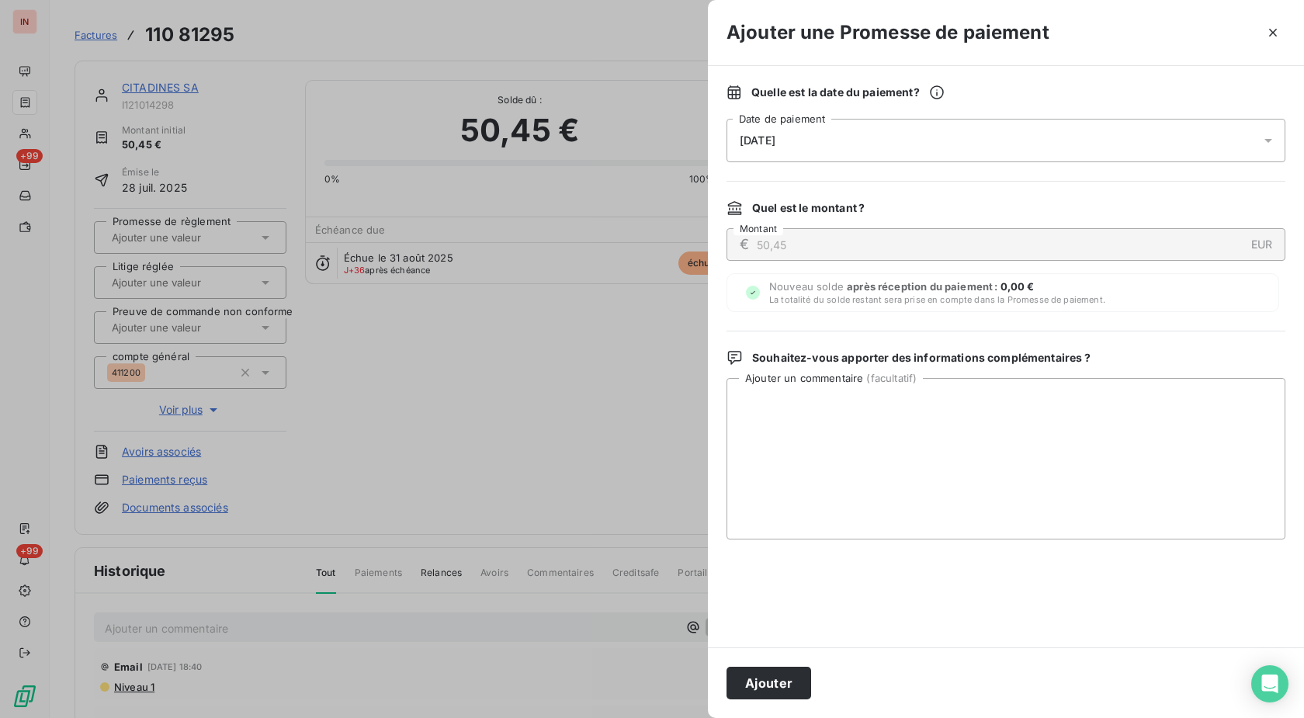
drag, startPoint x: 776, startPoint y: 679, endPoint x: 415, endPoint y: 467, distance: 419.0
click at [776, 680] on button "Ajouter" at bounding box center [769, 683] width 85 height 33
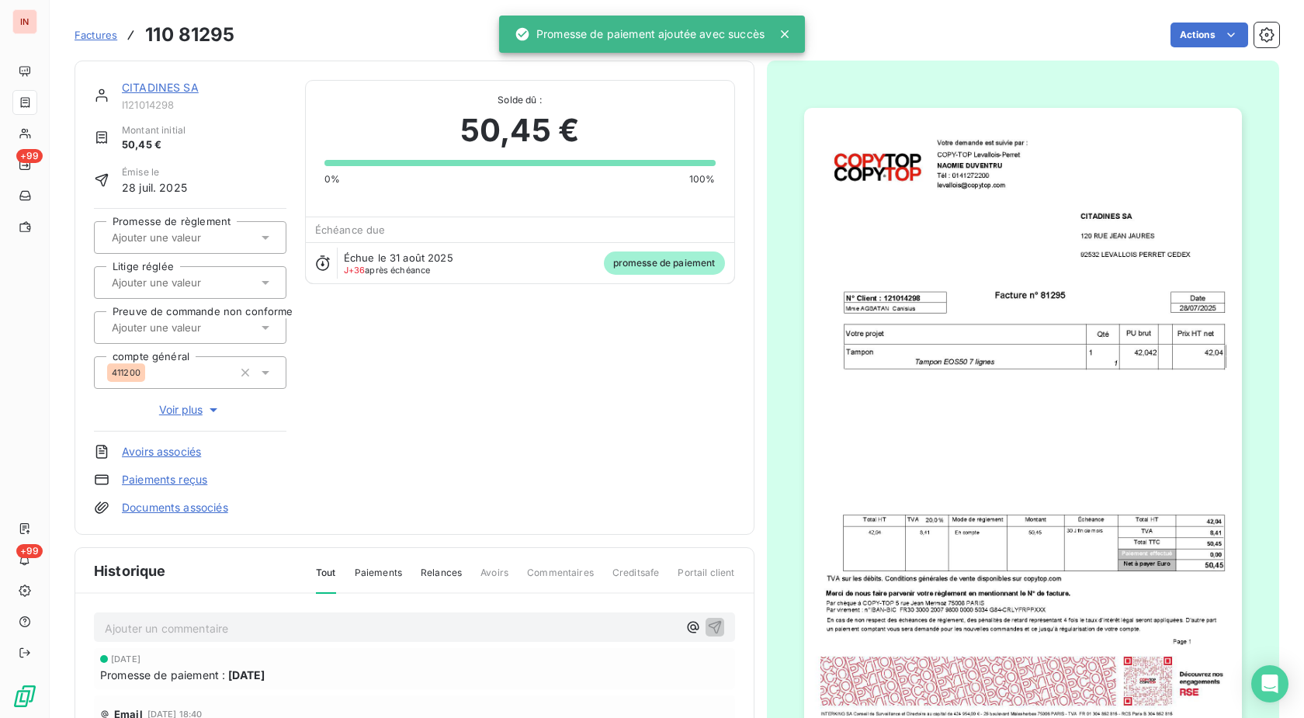
click at [175, 232] on input "text" at bounding box center [188, 238] width 156 height 14
click at [172, 272] on div "Oui" at bounding box center [199, 278] width 149 height 25
